Goal: Information Seeking & Learning: Check status

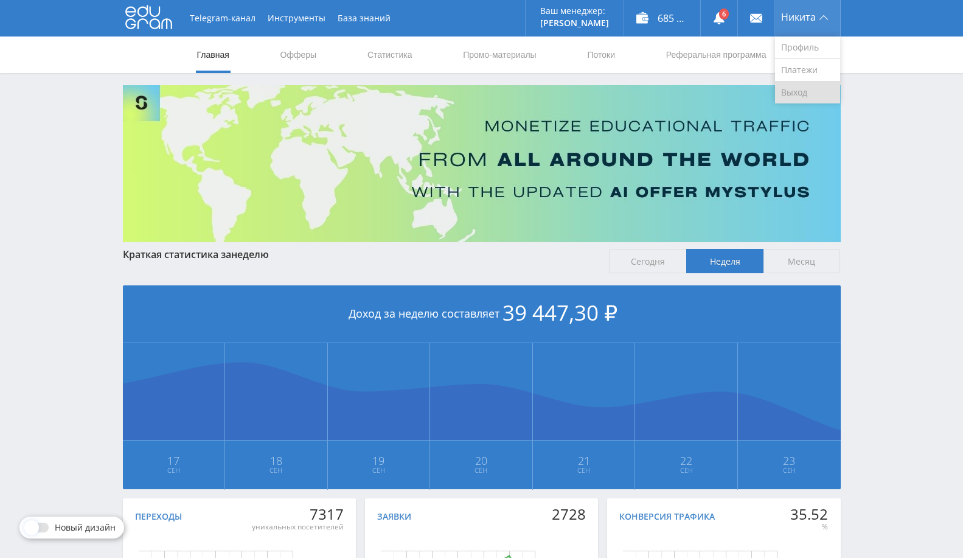
click at [812, 89] on link "Выход" at bounding box center [807, 93] width 65 height 22
click at [385, 58] on link "Статистика" at bounding box center [389, 55] width 47 height 37
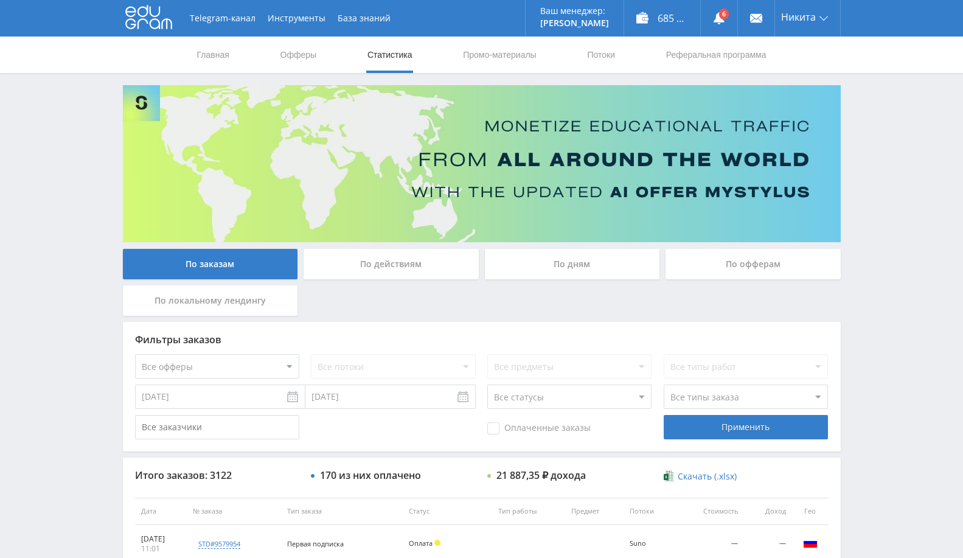
click at [705, 263] on div "По офферам" at bounding box center [753, 264] width 175 height 30
click at [0, 0] on input "По офферам" at bounding box center [0, 0] width 0 height 0
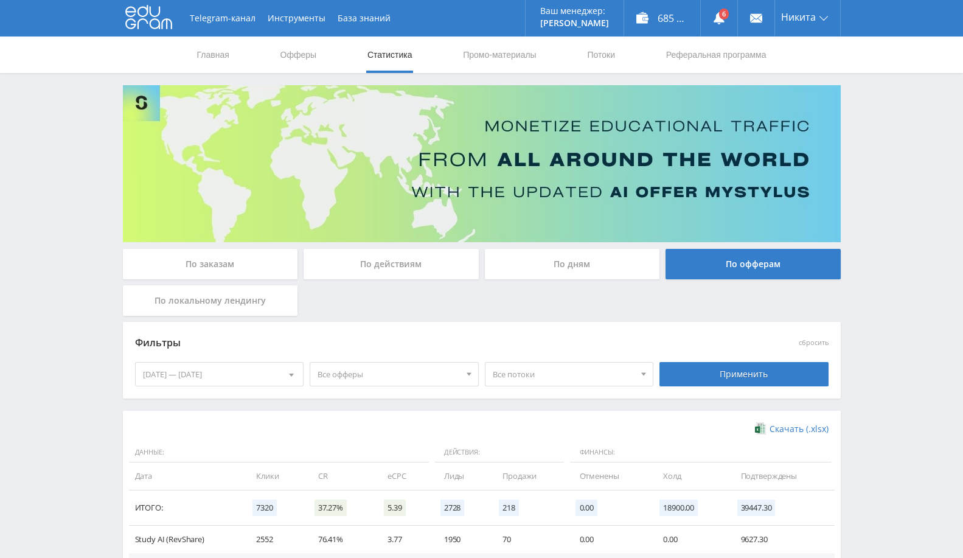
click at [225, 375] on div "[DATE] — [DATE]" at bounding box center [220, 374] width 168 height 23
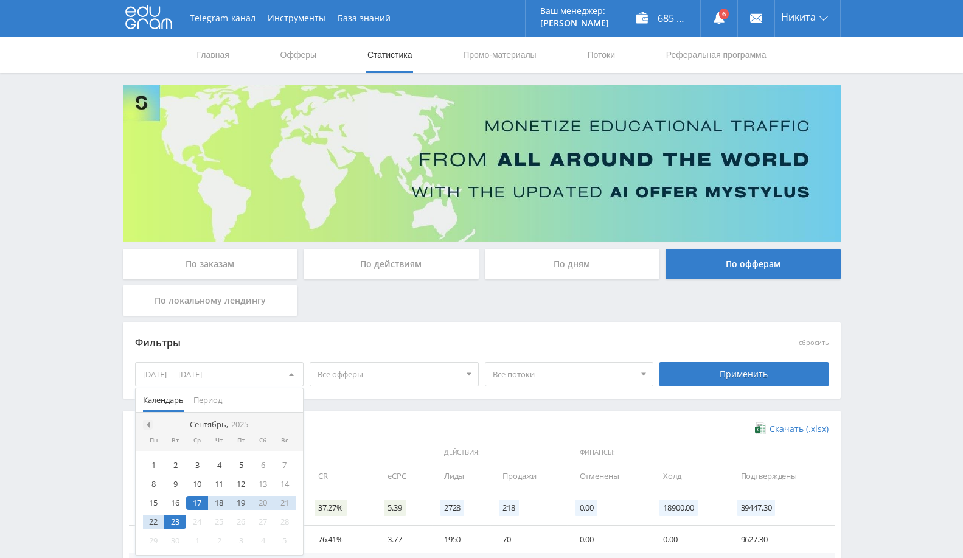
click at [145, 422] on span at bounding box center [147, 425] width 6 height 6
click at [288, 416] on nav "Май, 2025" at bounding box center [220, 425] width 168 height 24
click at [289, 422] on span at bounding box center [290, 425] width 6 height 6
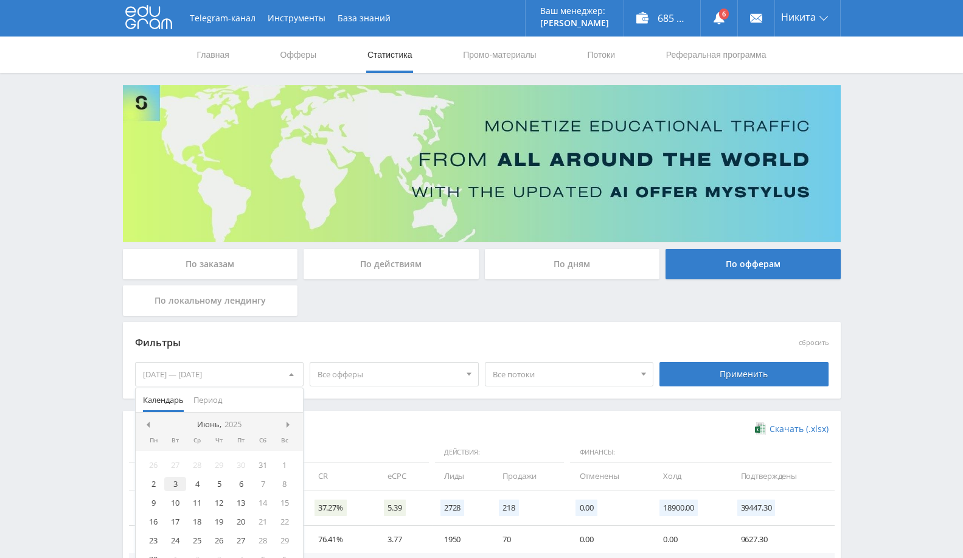
click at [178, 477] on div "3" at bounding box center [175, 484] width 22 height 14
click at [427, 425] on div "Скачать (.xlsx)" at bounding box center [482, 429] width 694 height 12
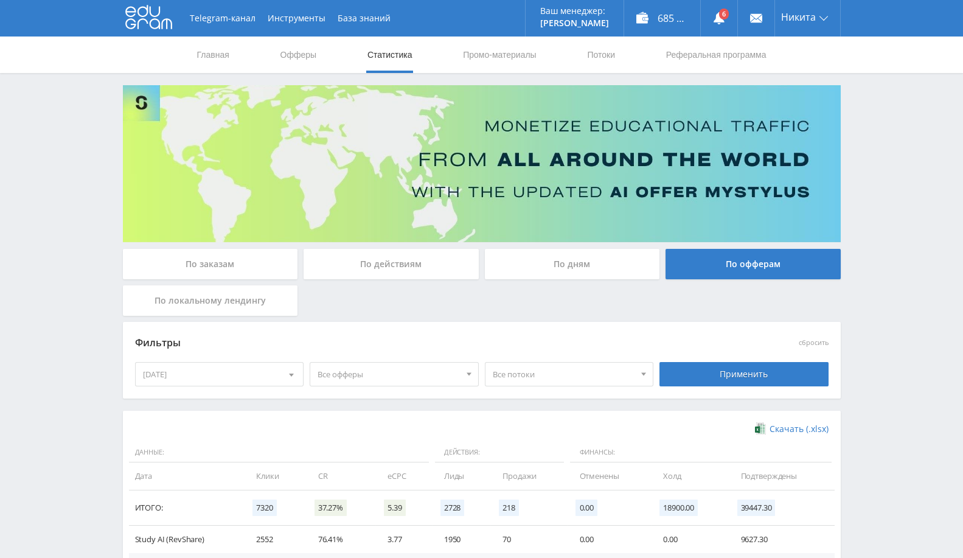
click at [295, 371] on div at bounding box center [291, 374] width 23 height 23
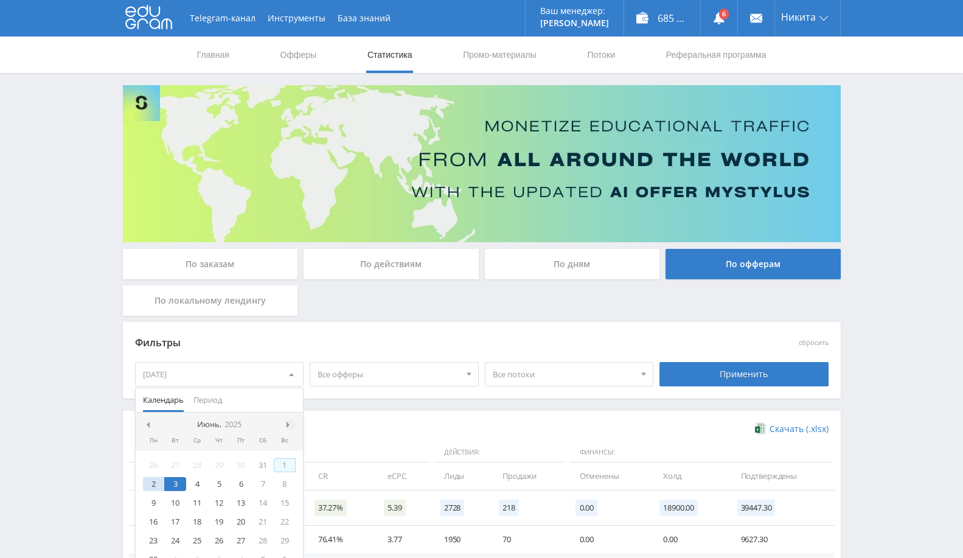
click at [293, 427] on div at bounding box center [291, 425] width 10 height 10
click at [290, 425] on span at bounding box center [290, 425] width 6 height 6
click at [290, 423] on span at bounding box center [290, 425] width 6 height 6
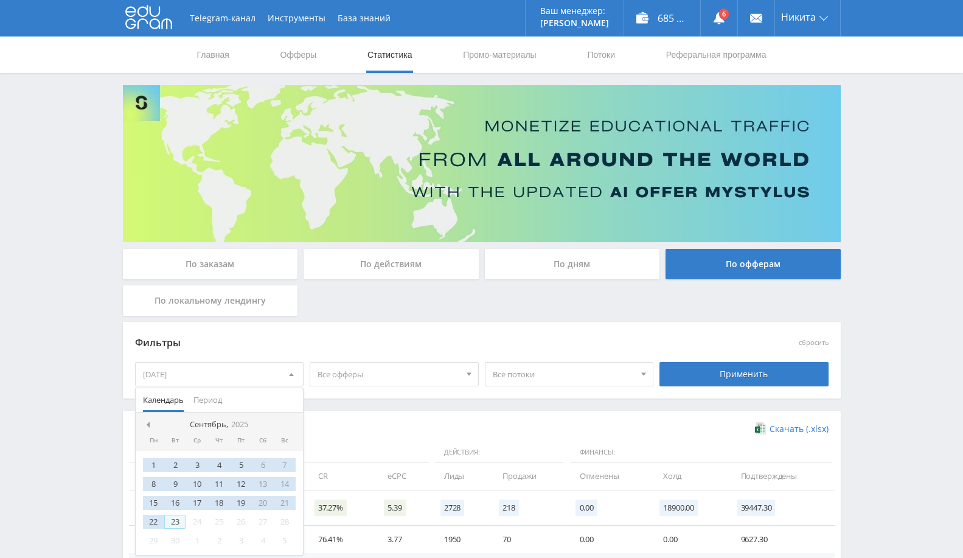
click at [177, 520] on div "23" at bounding box center [175, 522] width 22 height 14
click at [699, 366] on div "Применить" at bounding box center [744, 374] width 169 height 24
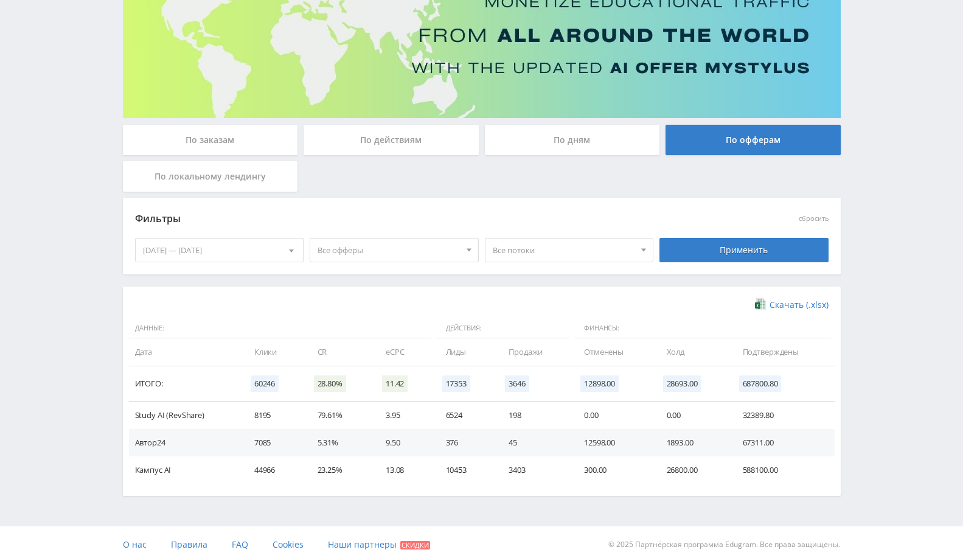
scroll to position [128, 0]
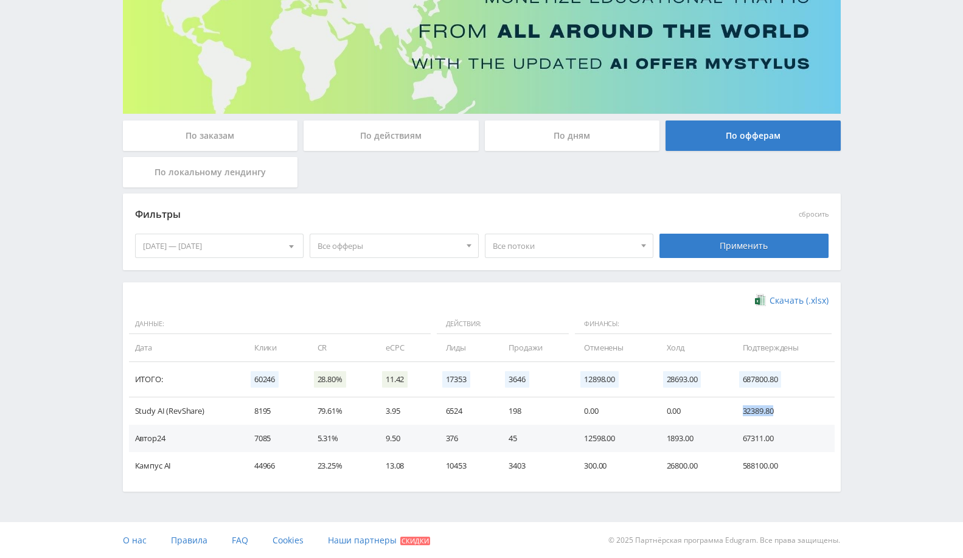
drag, startPoint x: 744, startPoint y: 410, endPoint x: 784, endPoint y: 409, distance: 40.2
click at [784, 409] on td "32389.80" at bounding box center [783, 410] width 104 height 27
click at [744, 416] on td "32389.80" at bounding box center [783, 410] width 104 height 27
drag, startPoint x: 746, startPoint y: 411, endPoint x: 759, endPoint y: 411, distance: 13.4
click at [759, 411] on td "32389.80" at bounding box center [783, 410] width 104 height 27
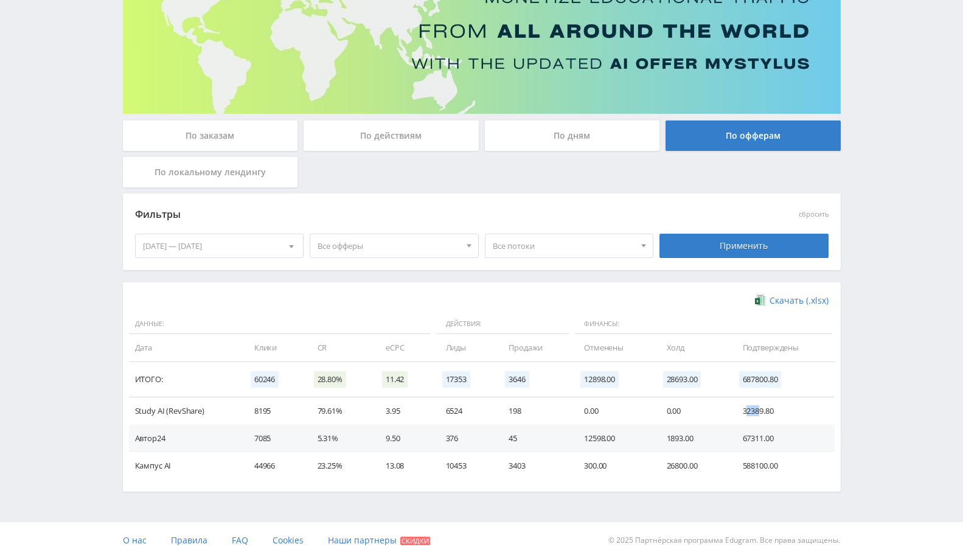
click at [761, 410] on td "32389.80" at bounding box center [783, 410] width 104 height 27
drag, startPoint x: 742, startPoint y: 413, endPoint x: 777, endPoint y: 410, distance: 34.8
click at [777, 410] on td "32389.80" at bounding box center [783, 410] width 104 height 27
click at [751, 525] on div "© 2025 Партнёрская программа Edugram. Все права защищены." at bounding box center [663, 540] width 353 height 37
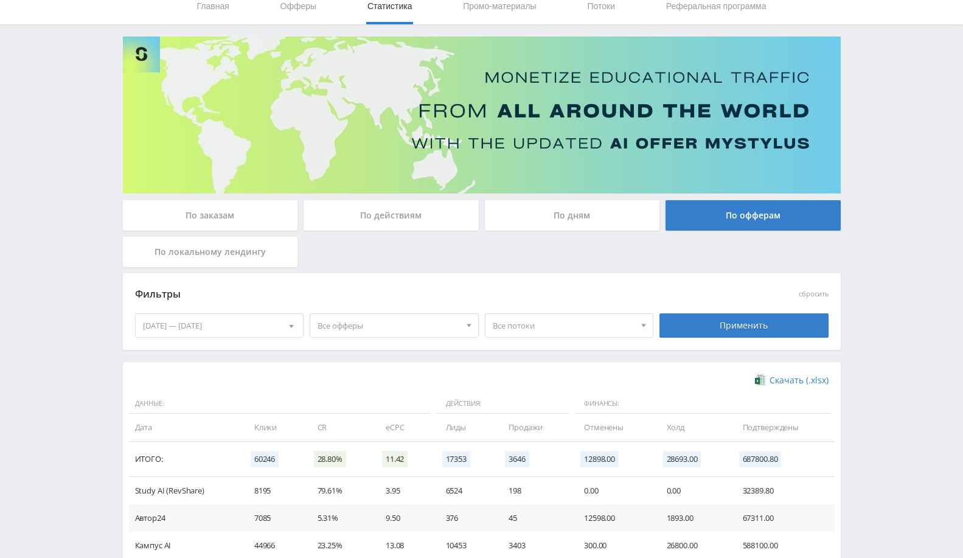
scroll to position [0, 0]
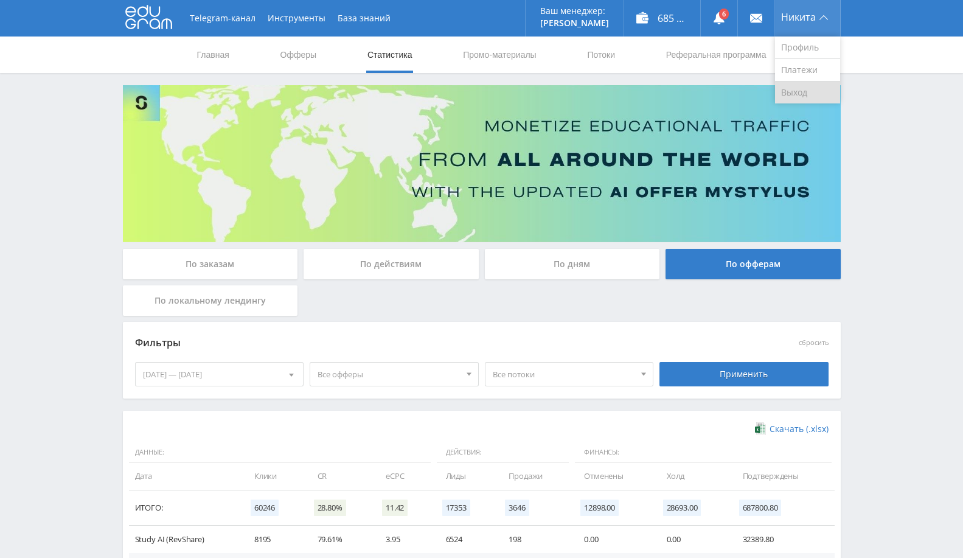
click at [798, 97] on link "Выход" at bounding box center [807, 93] width 65 height 22
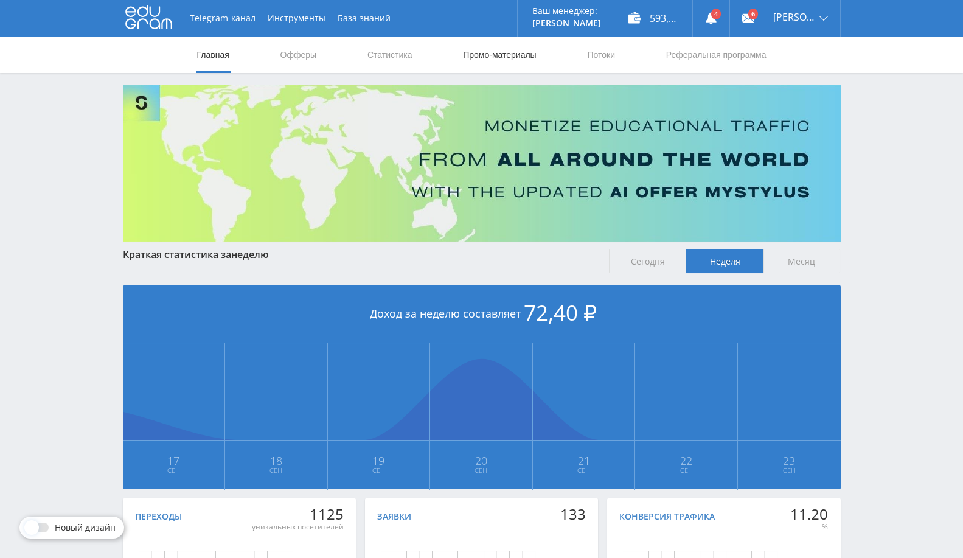
click at [502, 58] on link "Промо-материалы" at bounding box center [499, 55] width 75 height 37
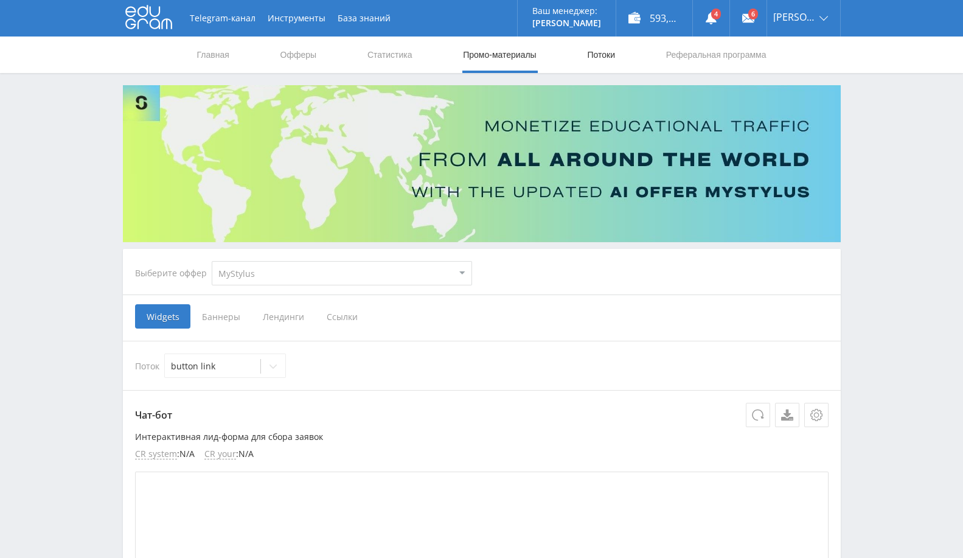
click at [591, 47] on link "Потоки" at bounding box center [601, 55] width 30 height 37
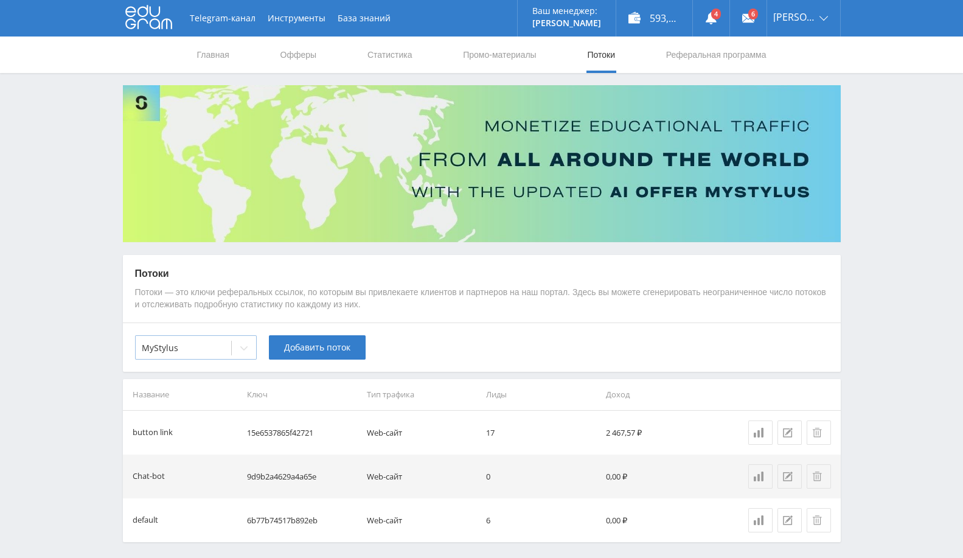
click at [174, 357] on div "MyStylus" at bounding box center [196, 347] width 122 height 24
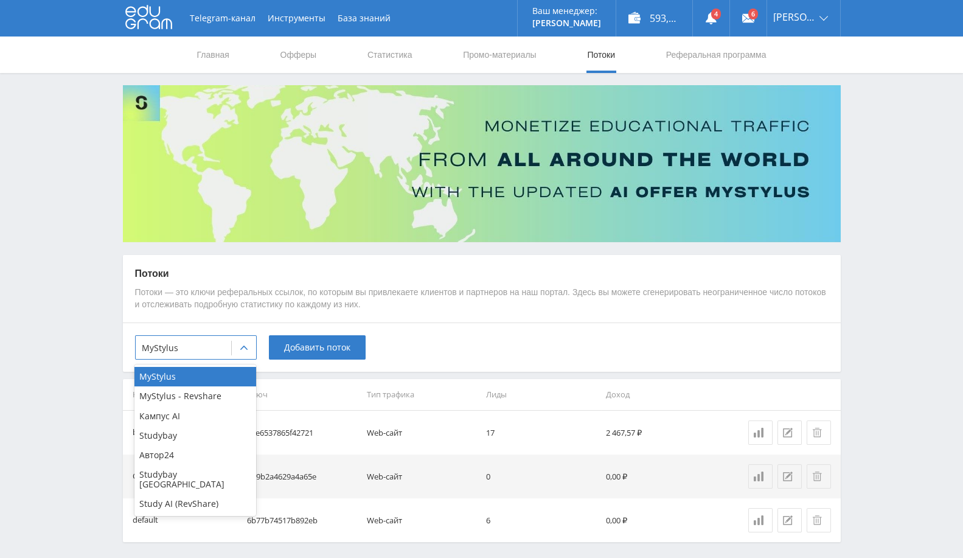
drag, startPoint x: 170, startPoint y: 457, endPoint x: 183, endPoint y: 452, distance: 13.1
click at [170, 457] on div "Автор24" at bounding box center [195, 454] width 122 height 19
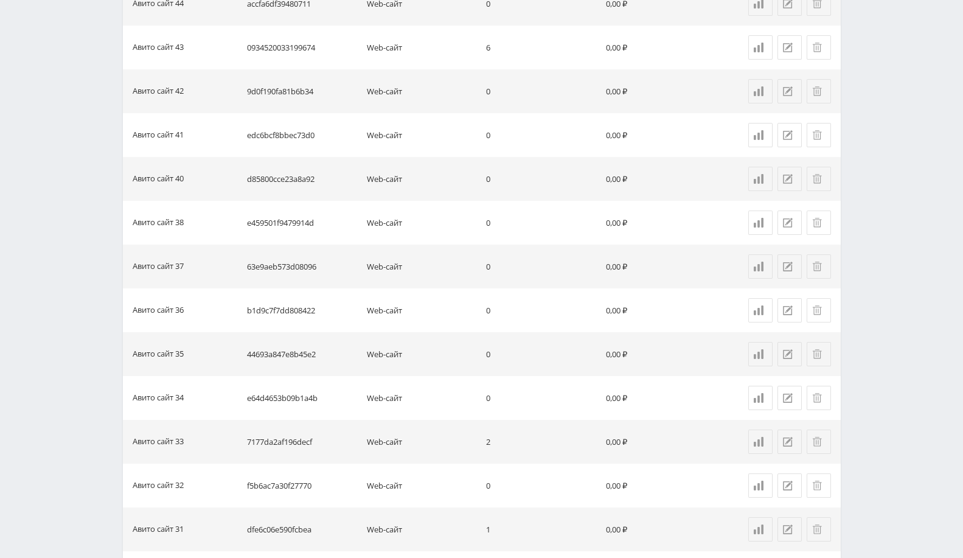
scroll to position [826, 0]
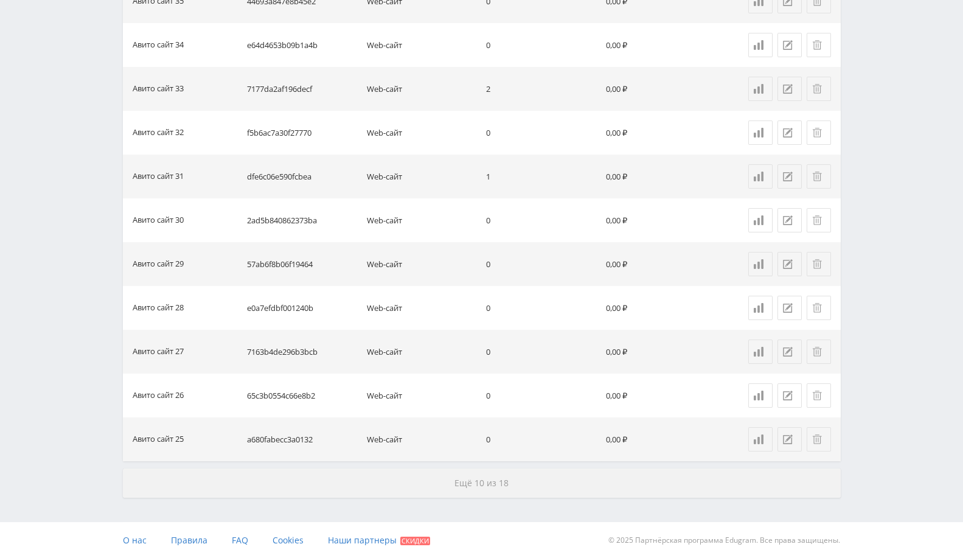
click at [480, 488] on button "Ещё 10 из 18" at bounding box center [482, 483] width 718 height 29
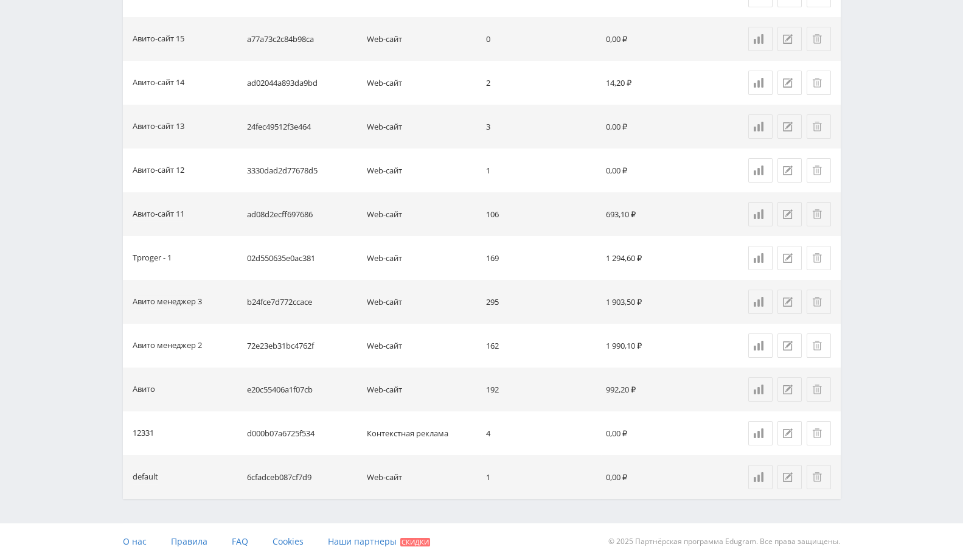
scroll to position [1577, 0]
drag, startPoint x: 183, startPoint y: 303, endPoint x: 622, endPoint y: 299, distance: 438.8
click at [622, 299] on tr "Авито менеджер 3 b24fce7d772ccace Web-сайт 295 1 903,50 ₽" at bounding box center [482, 301] width 718 height 44
click at [310, 309] on td "b24fce7d772ccace" at bounding box center [302, 301] width 120 height 44
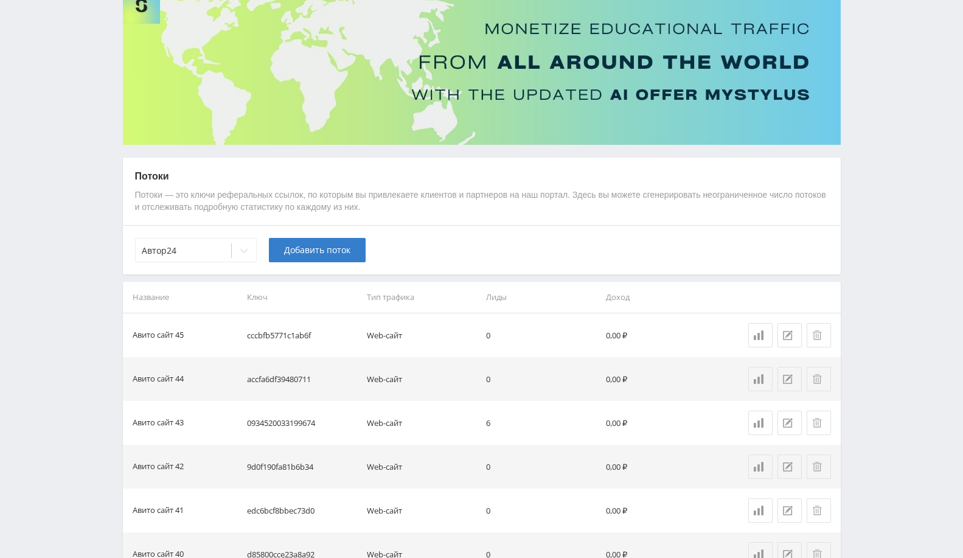
scroll to position [0, 0]
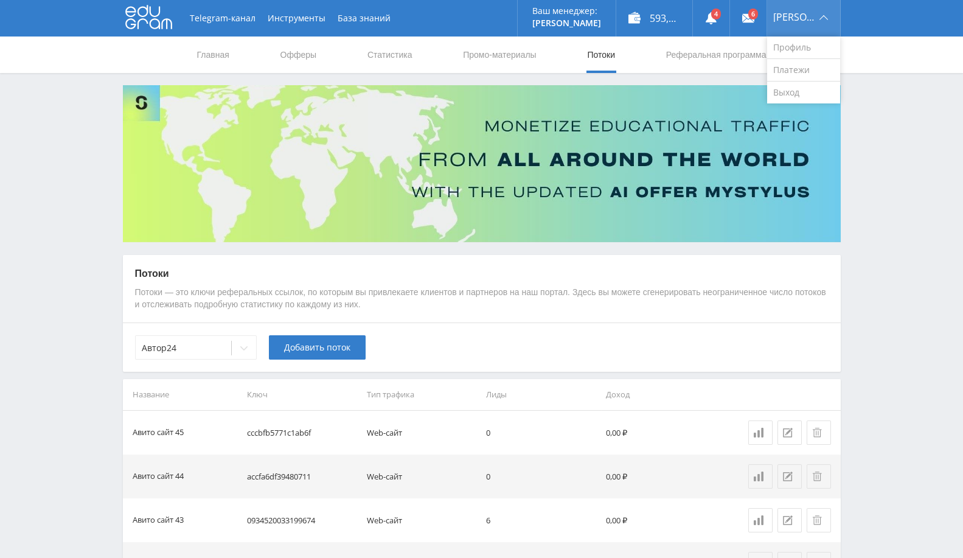
click at [826, 19] on div "[PERSON_NAME]" at bounding box center [803, 18] width 73 height 37
click at [829, 90] on link "Выход" at bounding box center [803, 93] width 73 height 22
